Goal: Task Accomplishment & Management: Use online tool/utility

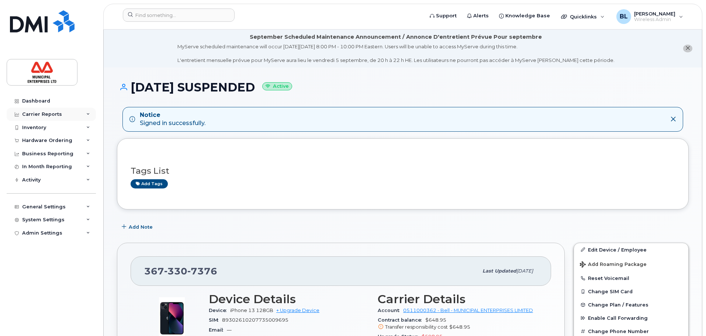
click at [89, 113] on icon at bounding box center [88, 115] width 4 height 4
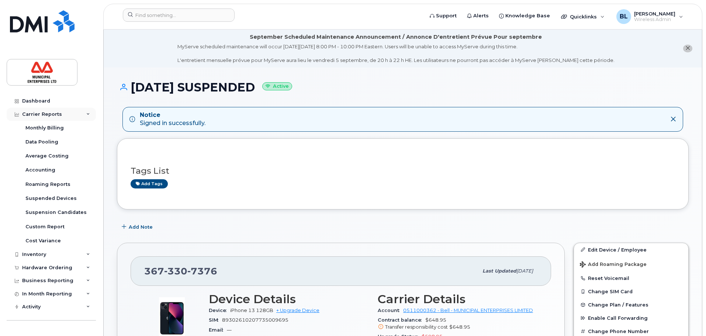
click at [82, 113] on div "Carrier Reports" at bounding box center [51, 114] width 89 height 13
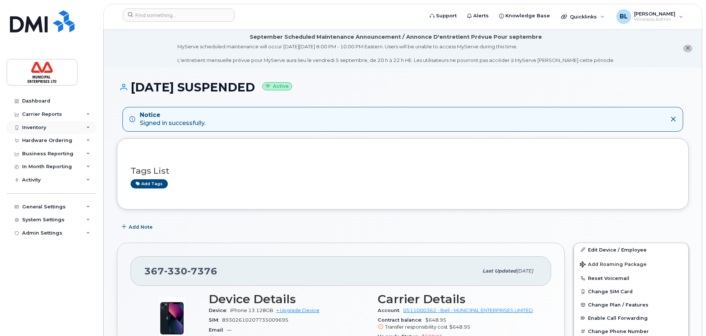
click at [85, 128] on div "Inventory" at bounding box center [51, 127] width 89 height 13
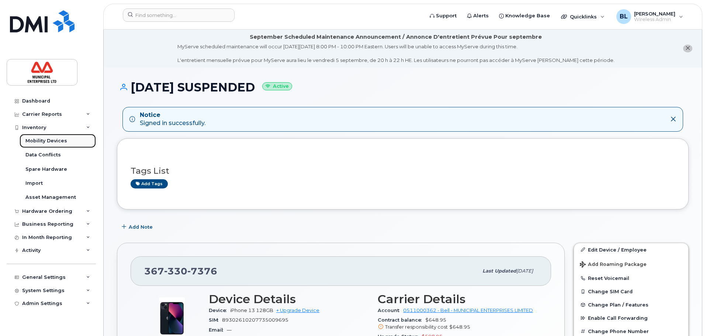
click at [53, 142] on div "Mobility Devices" at bounding box center [46, 141] width 42 height 7
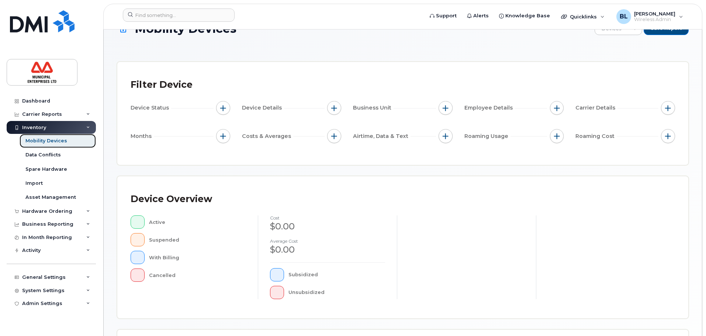
scroll to position [37, 0]
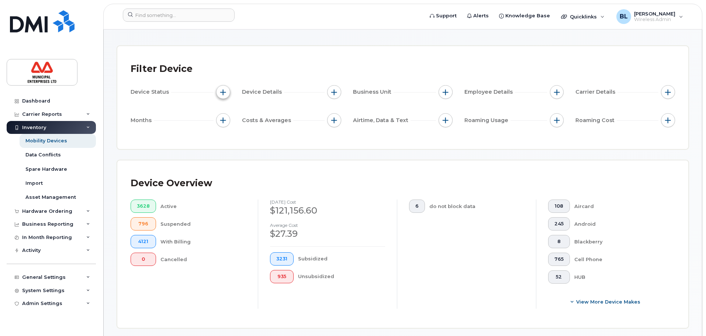
click at [222, 93] on span "button" at bounding box center [223, 92] width 6 height 6
click at [226, 115] on input "Current Status" at bounding box center [225, 114] width 6 height 6
checkbox input "true"
click at [307, 128] on icon at bounding box center [307, 128] width 6 height 6
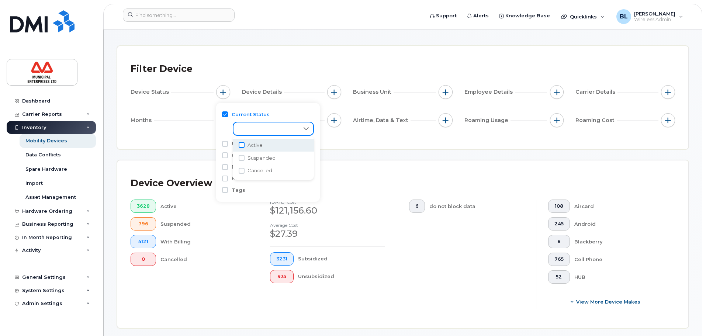
click at [241, 147] on input "Active" at bounding box center [242, 145] width 6 height 6
checkbox input "true"
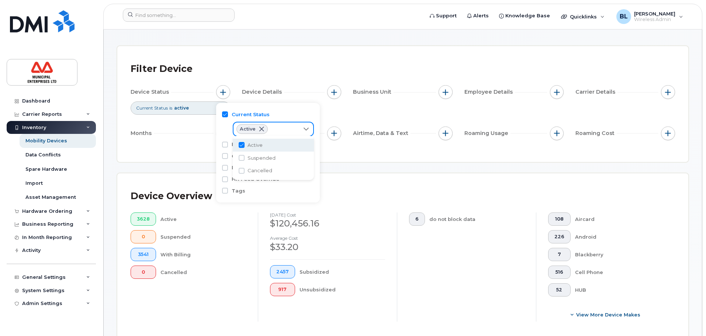
click at [366, 175] on div "Device Overview 3628 Active 0 Suspended 3541 With Billing 0 Cancelled [DATE] co…" at bounding box center [402, 257] width 571 height 168
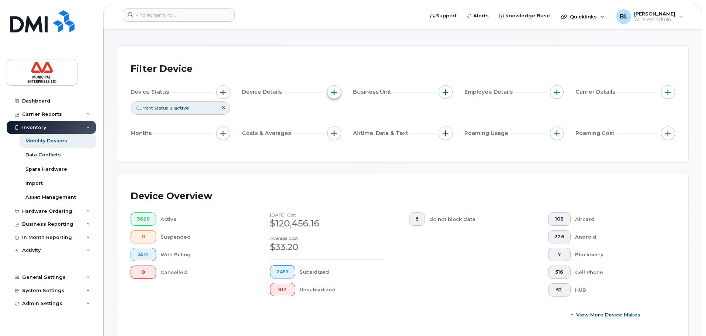
click at [338, 90] on button "button" at bounding box center [334, 92] width 14 height 14
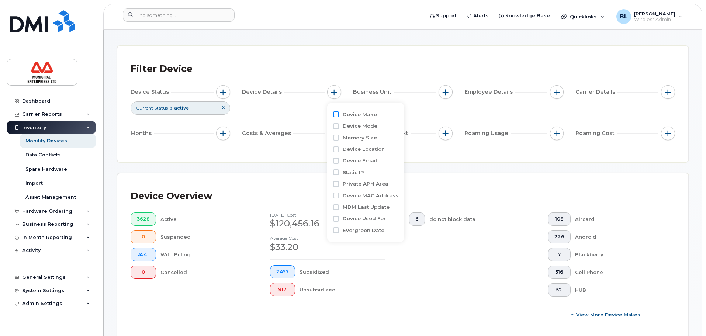
click at [335, 115] on input "Device Make" at bounding box center [336, 114] width 6 height 6
checkbox input "true"
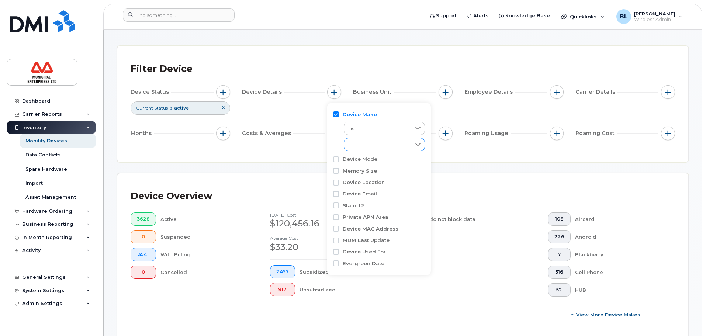
click at [417, 149] on div at bounding box center [418, 144] width 14 height 13
click at [352, 178] on input "iPhone" at bounding box center [353, 178] width 6 height 6
checkbox input "true"
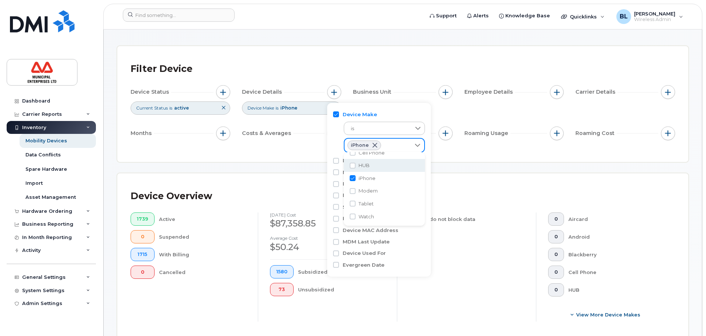
click at [478, 160] on div "Filter Device Device Status Current Status is active Device Details Device Make…" at bounding box center [402, 104] width 571 height 116
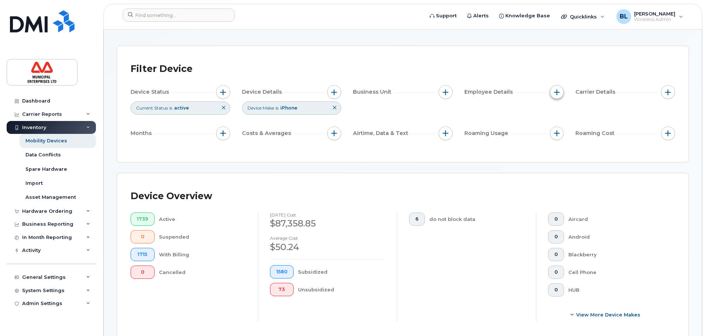
click at [556, 91] on span "button" at bounding box center [557, 92] width 6 height 6
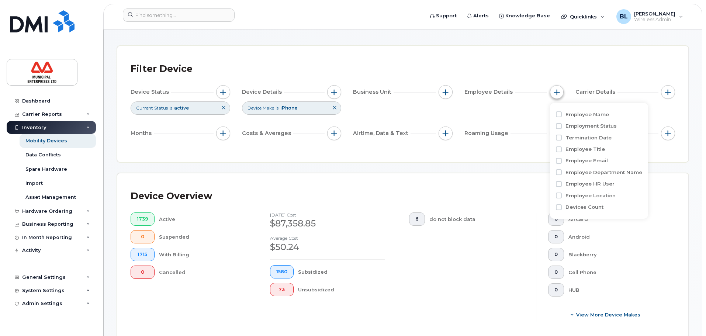
click at [556, 91] on span "button" at bounding box center [557, 92] width 6 height 6
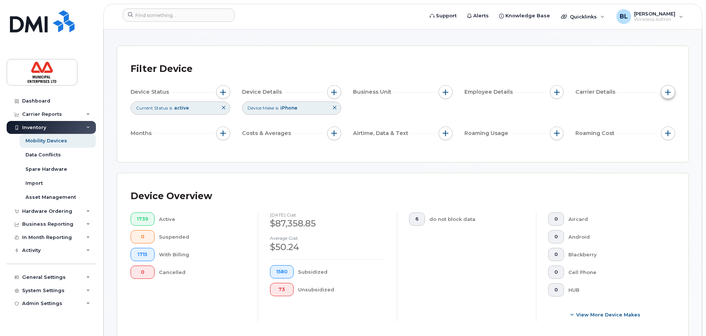
click at [666, 89] on span "button" at bounding box center [668, 92] width 6 height 6
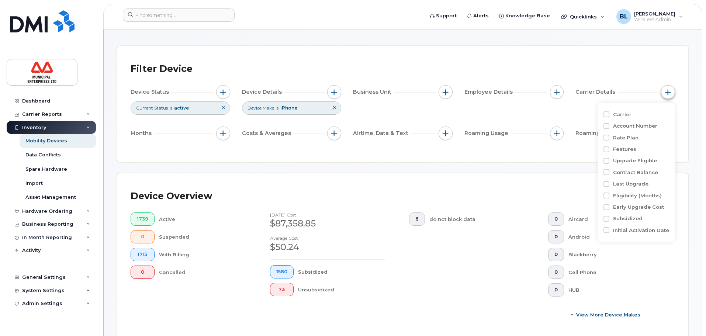
click at [666, 89] on span "button" at bounding box center [668, 92] width 6 height 6
